Goal: Transaction & Acquisition: Purchase product/service

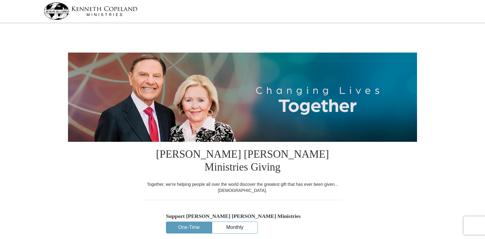
select select "AL"
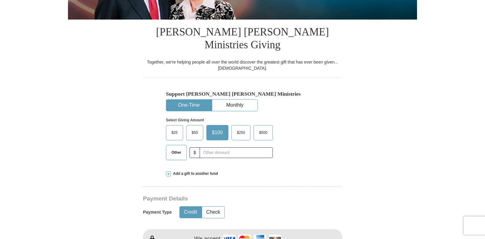
click at [172, 148] on span "Other" at bounding box center [176, 152] width 16 height 9
click at [0, 0] on input "Other" at bounding box center [0, 0] width 0 height 0
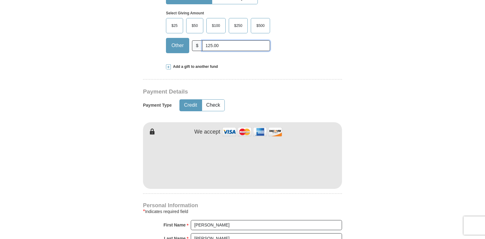
scroll to position [245, 0]
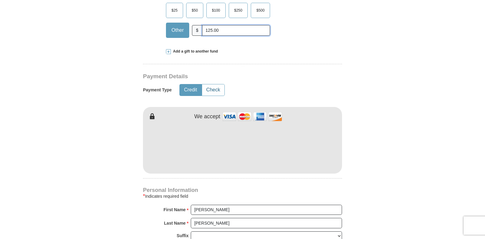
type input "125.00"
click at [220, 84] on button "Check" at bounding box center [213, 89] width 22 height 11
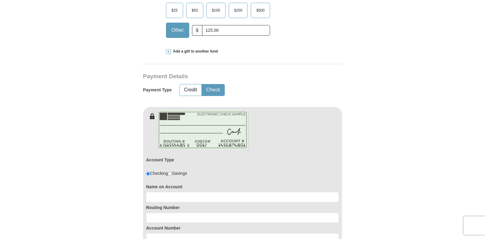
click at [220, 84] on button "Check" at bounding box center [213, 89] width 22 height 11
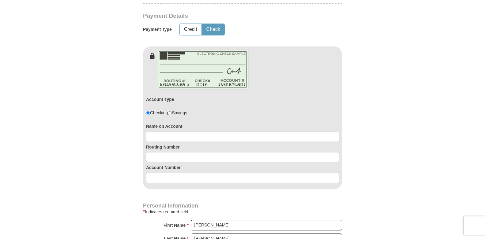
scroll to position [306, 0]
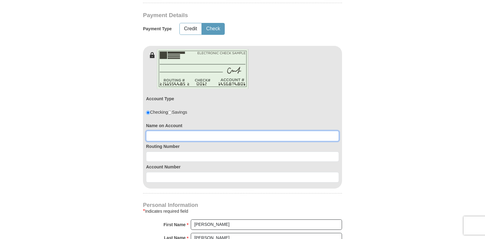
click at [187, 131] on input at bounding box center [242, 136] width 193 height 10
type input "Sheila Clark"
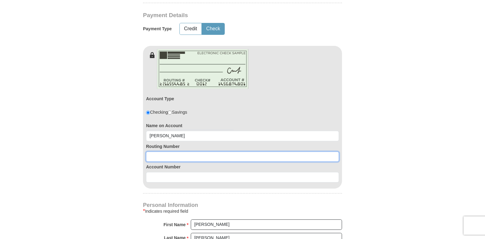
click at [166, 152] on input at bounding box center [242, 157] width 193 height 10
type input "062205704"
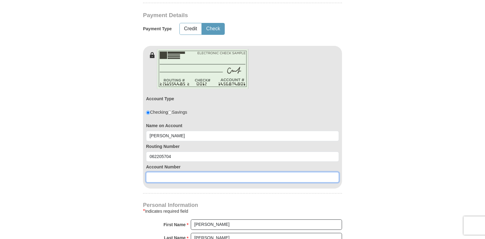
click at [157, 172] on input at bounding box center [242, 177] width 193 height 10
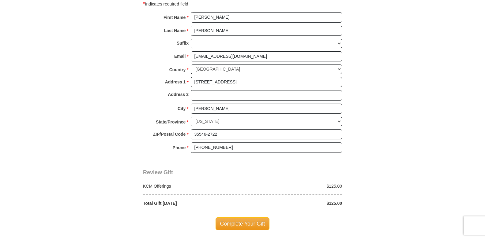
scroll to position [551, 0]
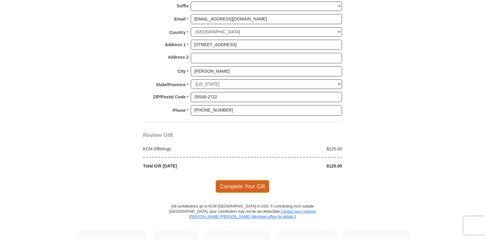
type input "03241562"
click at [249, 180] on span "Complete Your Gift" at bounding box center [242, 186] width 54 height 13
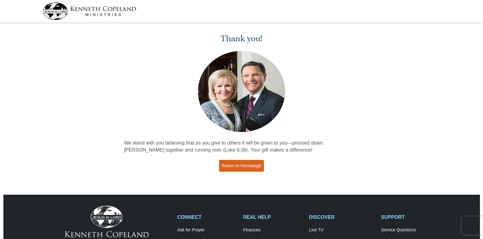
click at [260, 166] on link "Return to Homepage" at bounding box center [241, 166] width 45 height 12
